Goal: Information Seeking & Learning: Learn about a topic

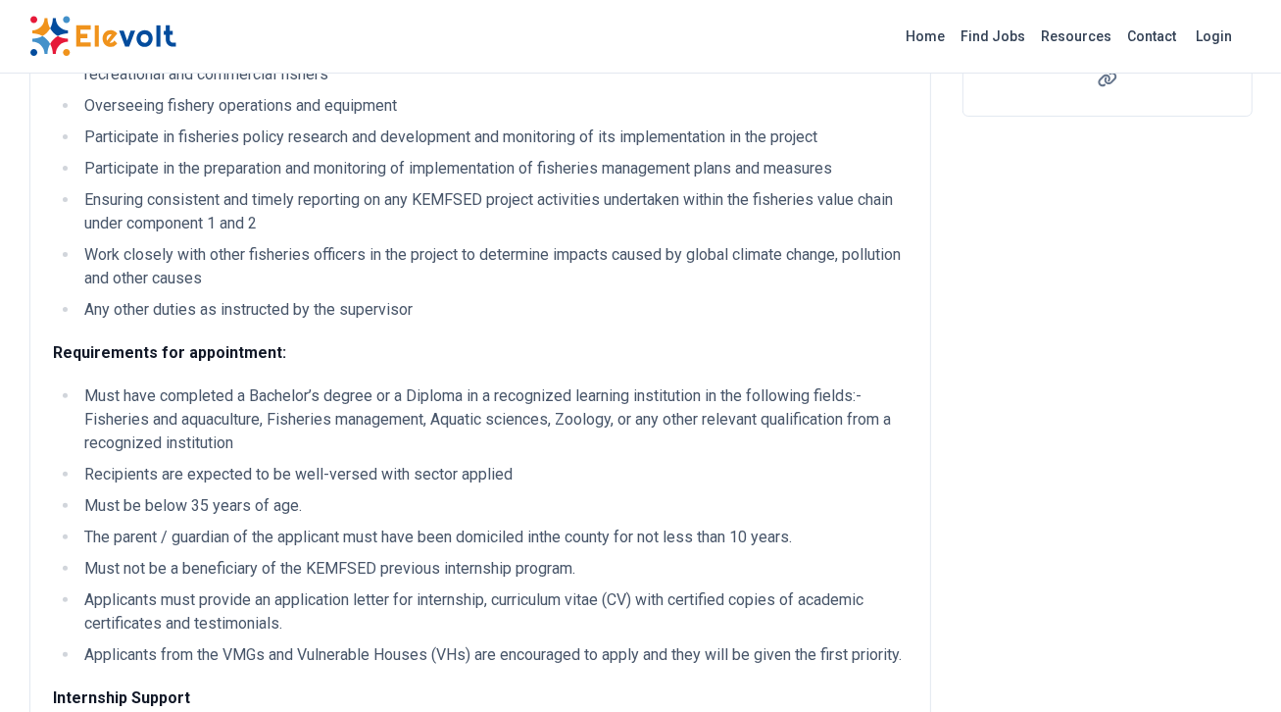
scroll to position [449, 0]
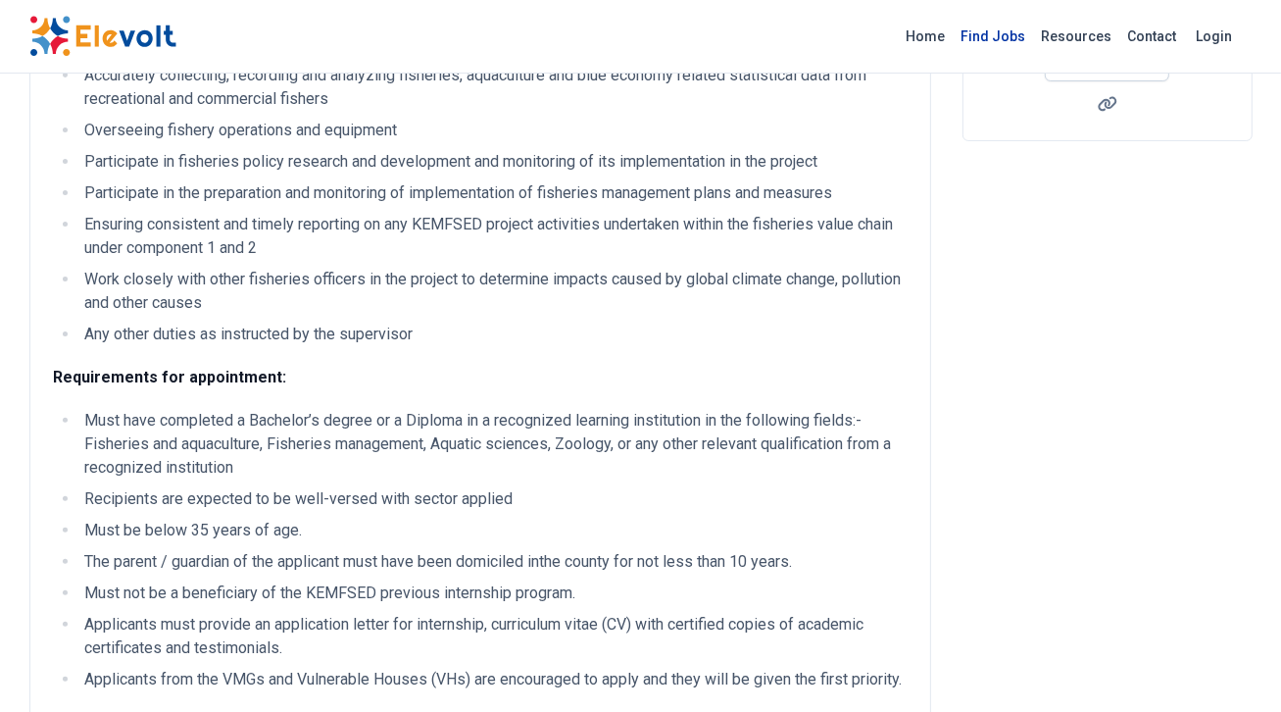
click at [1018, 40] on link "Find Jobs" at bounding box center [994, 36] width 80 height 31
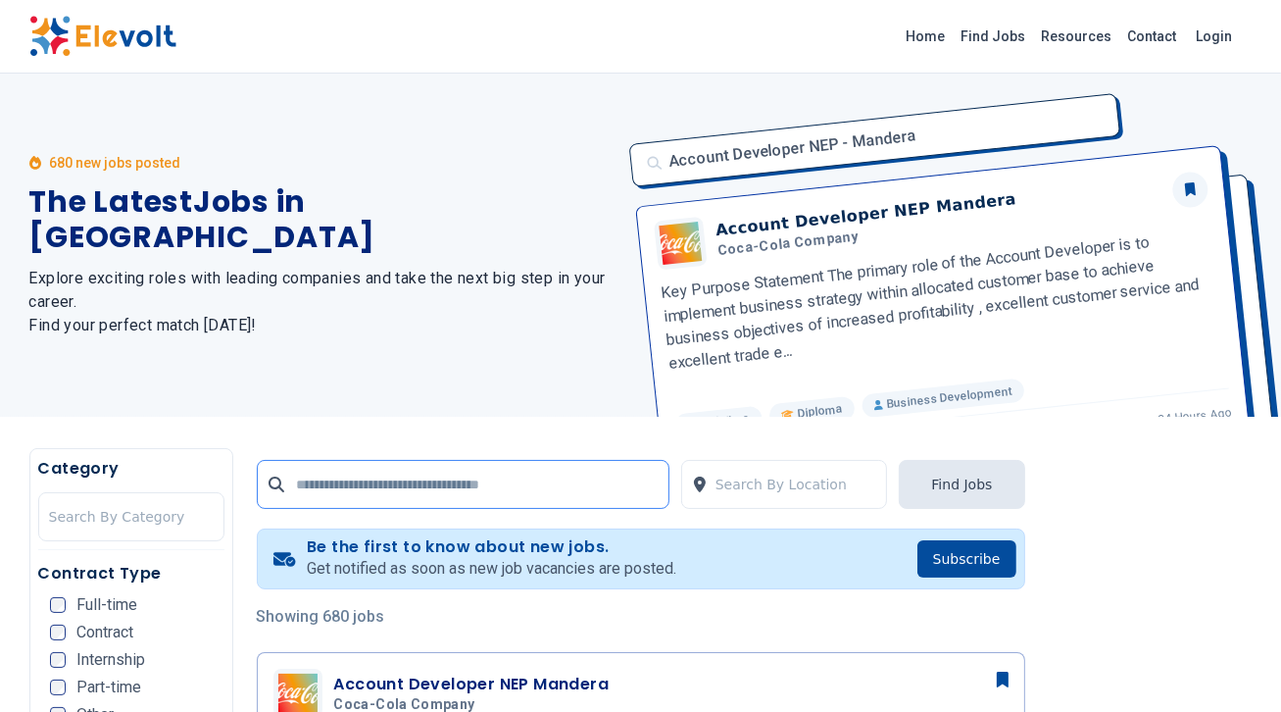
click at [599, 474] on input "text" at bounding box center [463, 484] width 413 height 49
